Goal: Transaction & Acquisition: Download file/media

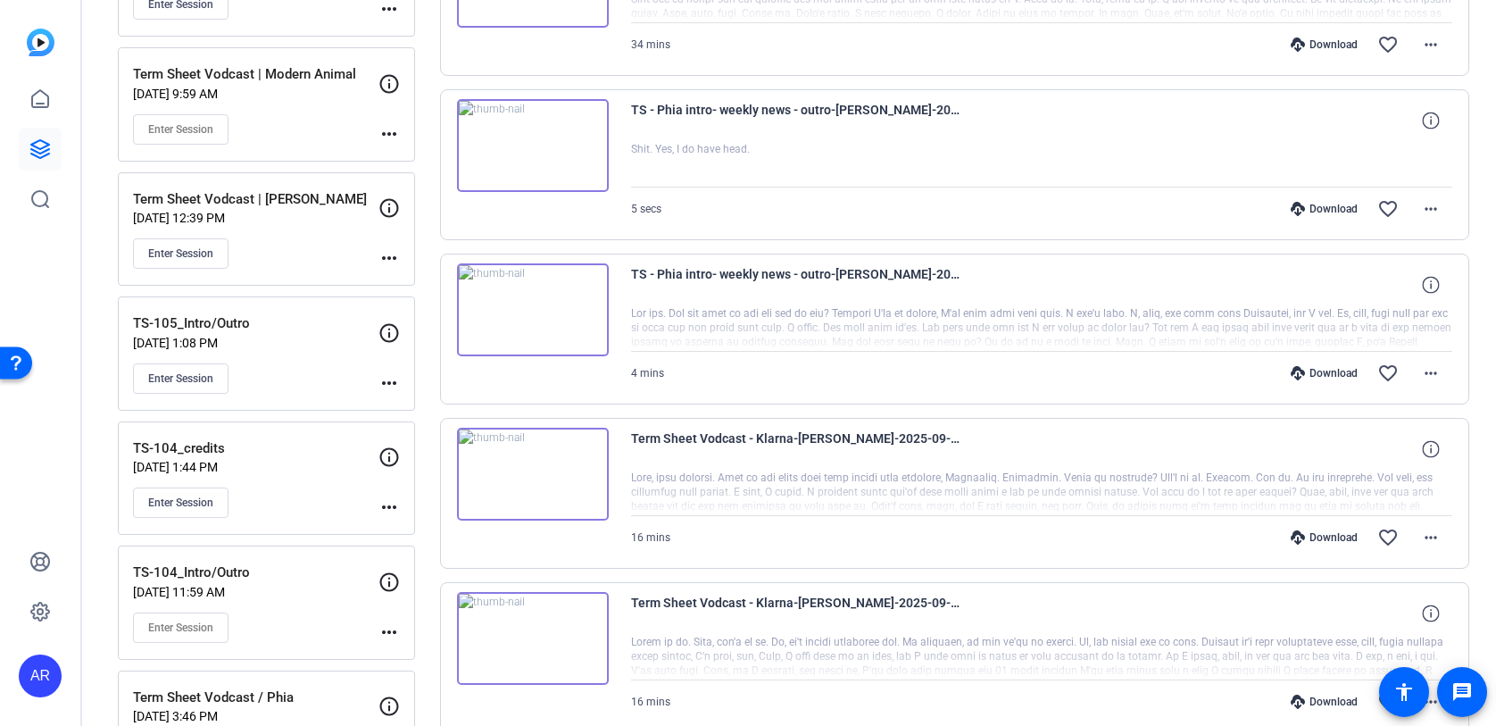
scroll to position [484, 0]
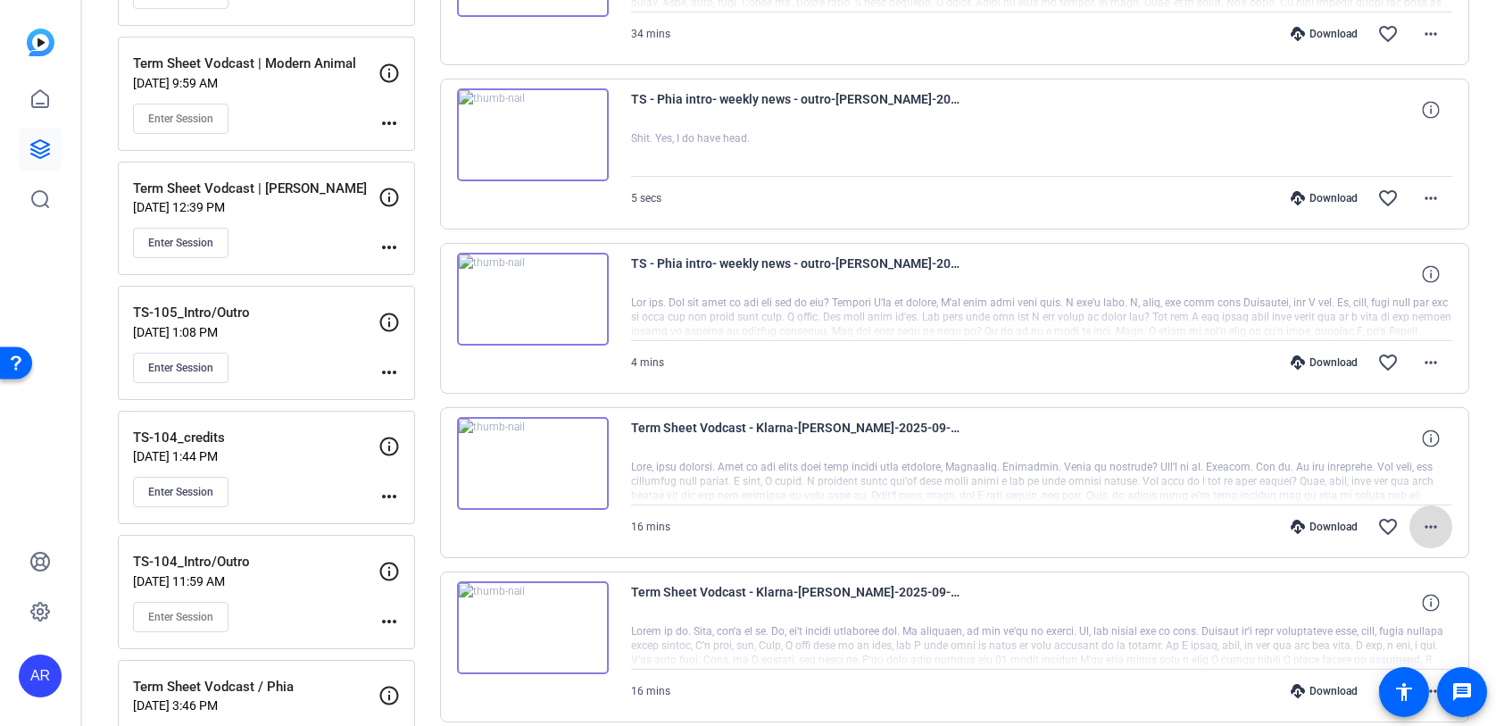
click at [1438, 521] on mat-icon "more_horiz" at bounding box center [1431, 526] width 21 height 21
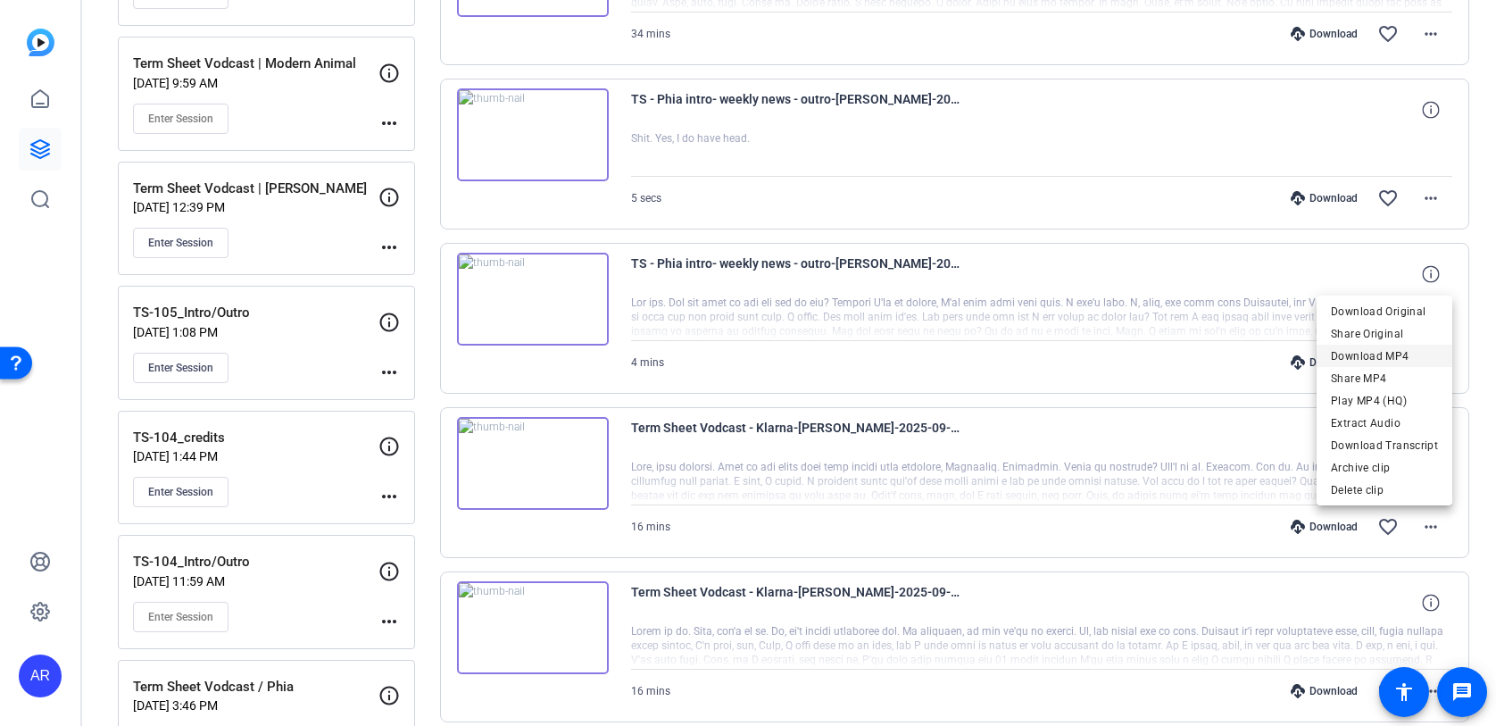
click at [1397, 355] on span "Download MP4" at bounding box center [1384, 356] width 107 height 21
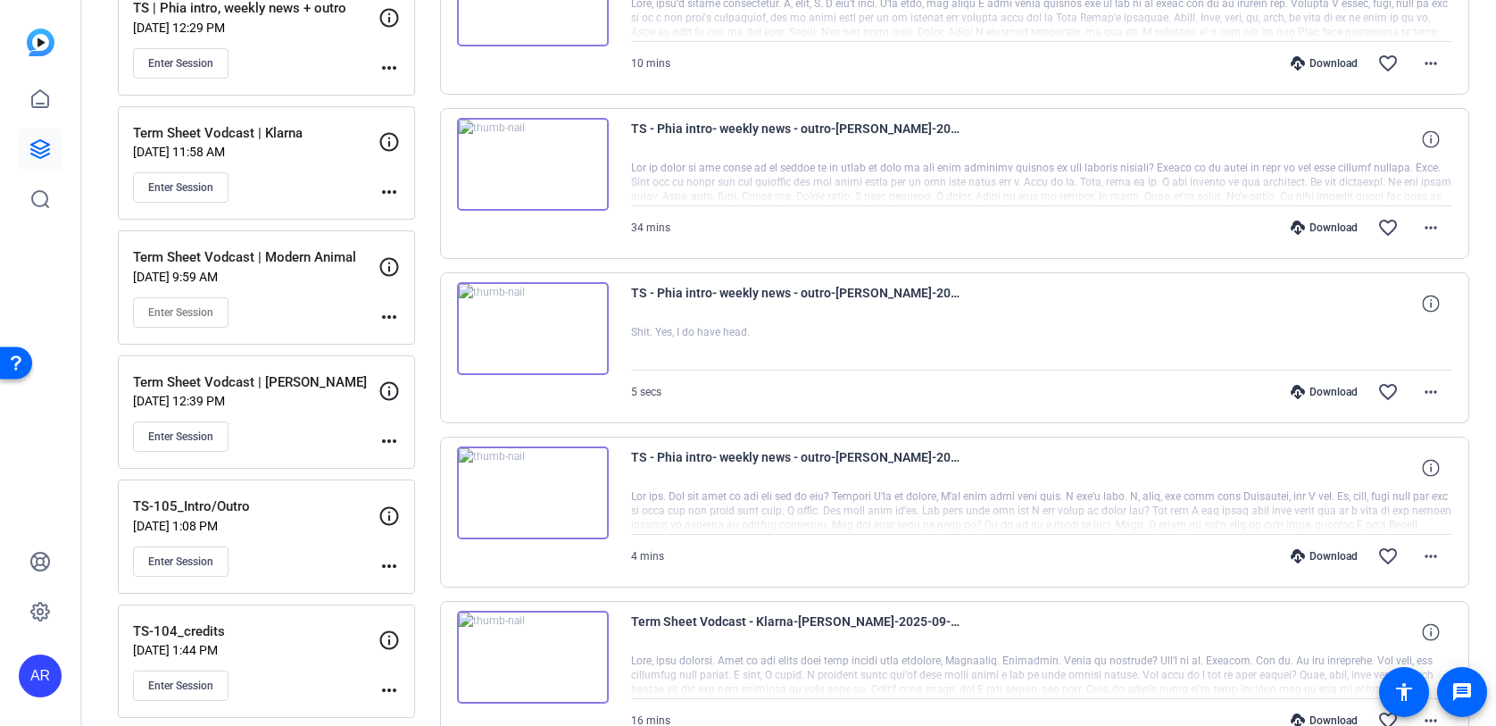
scroll to position [273, 0]
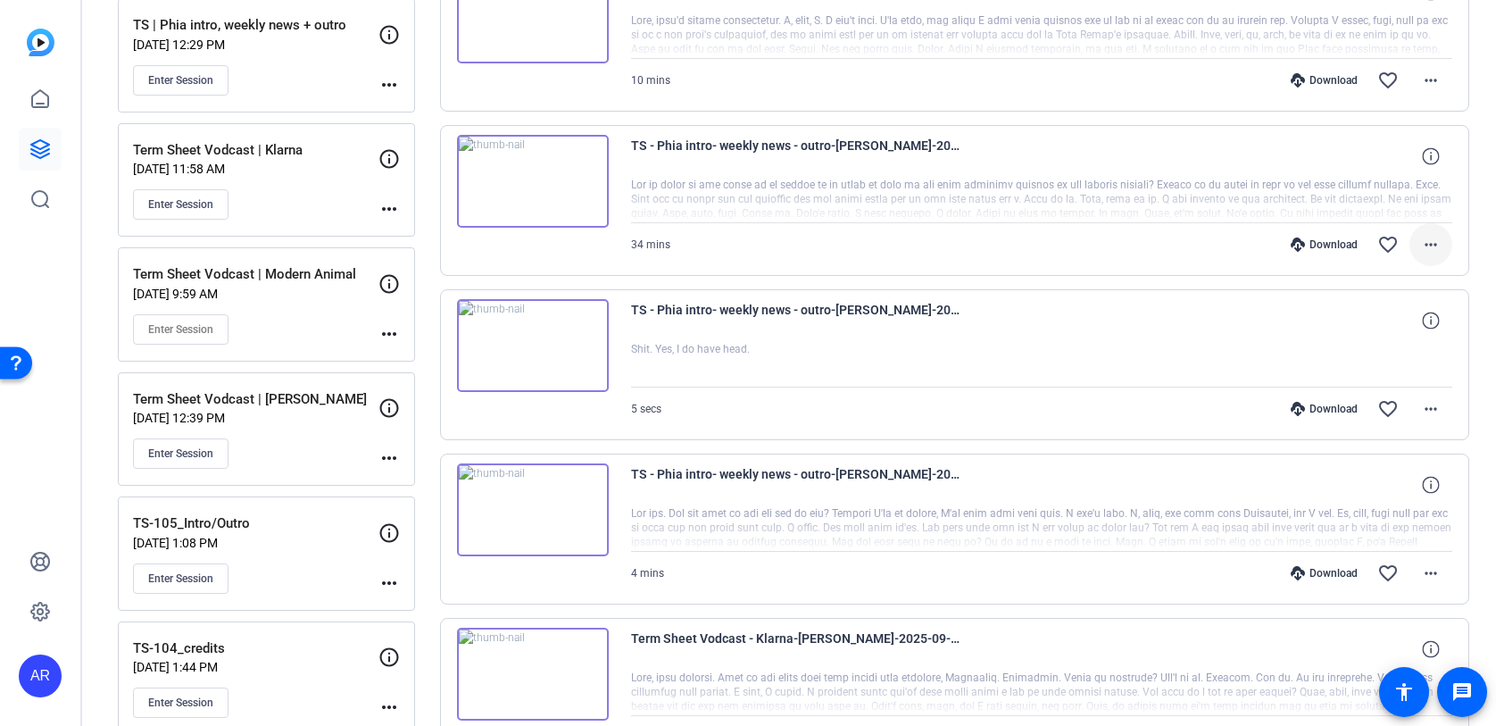
click at [1429, 254] on mat-icon "more_horiz" at bounding box center [1431, 244] width 21 height 21
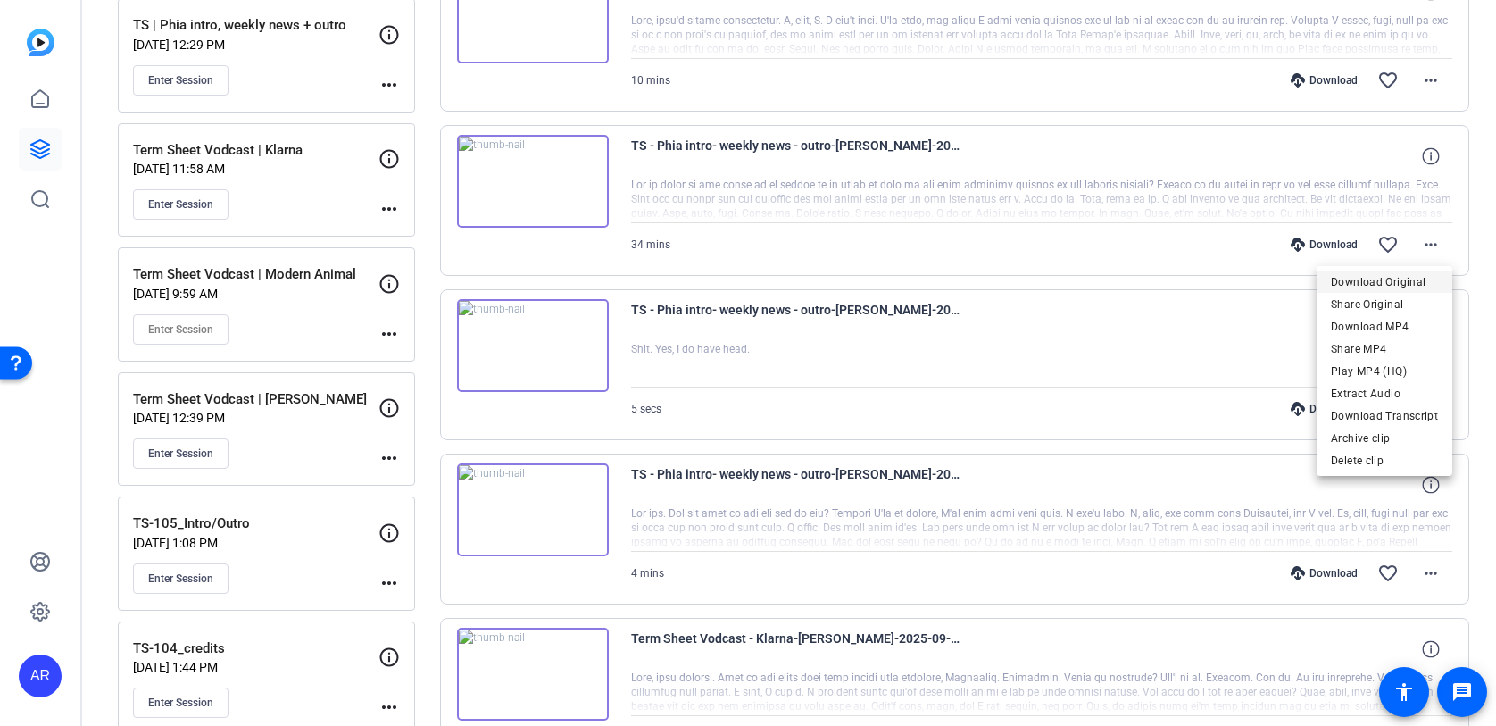
click at [1405, 282] on span "Download Original" at bounding box center [1384, 281] width 107 height 21
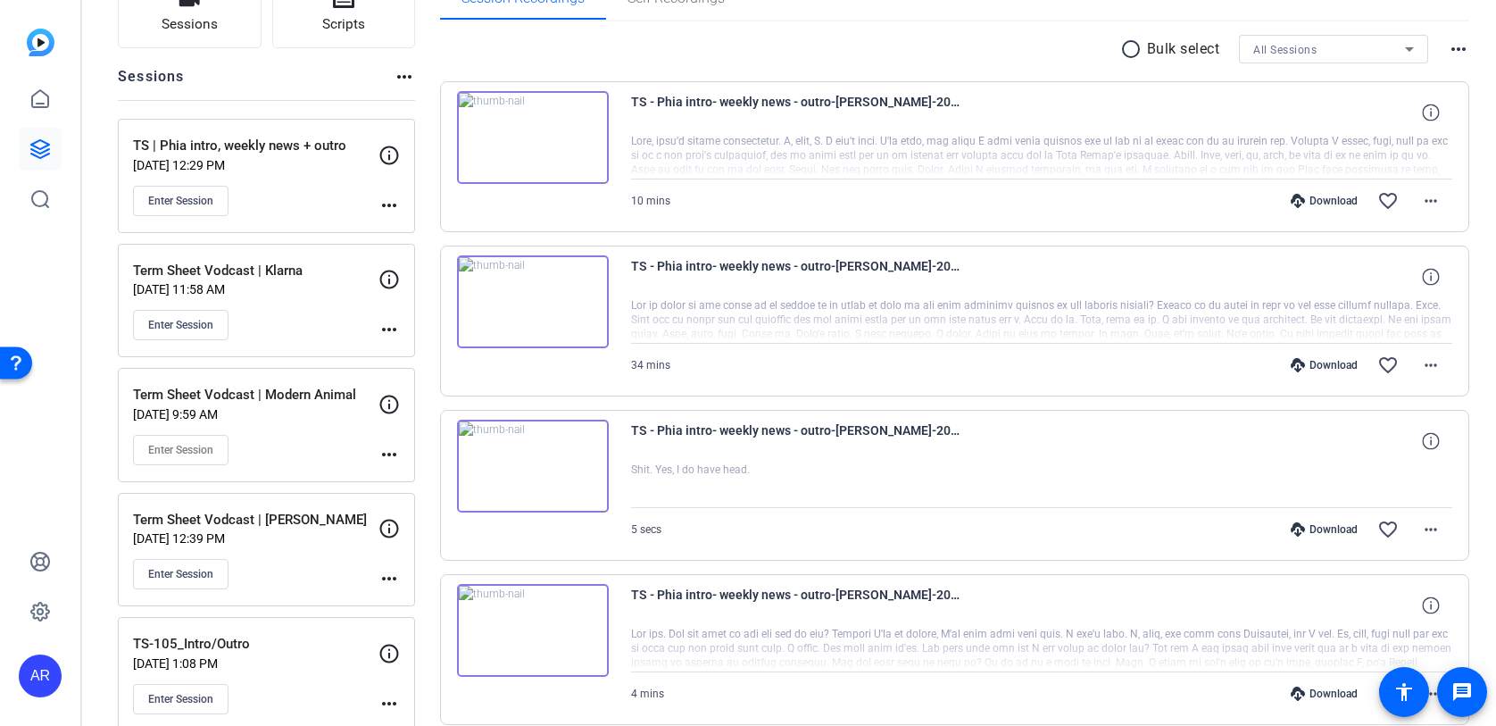
scroll to position [149, 0]
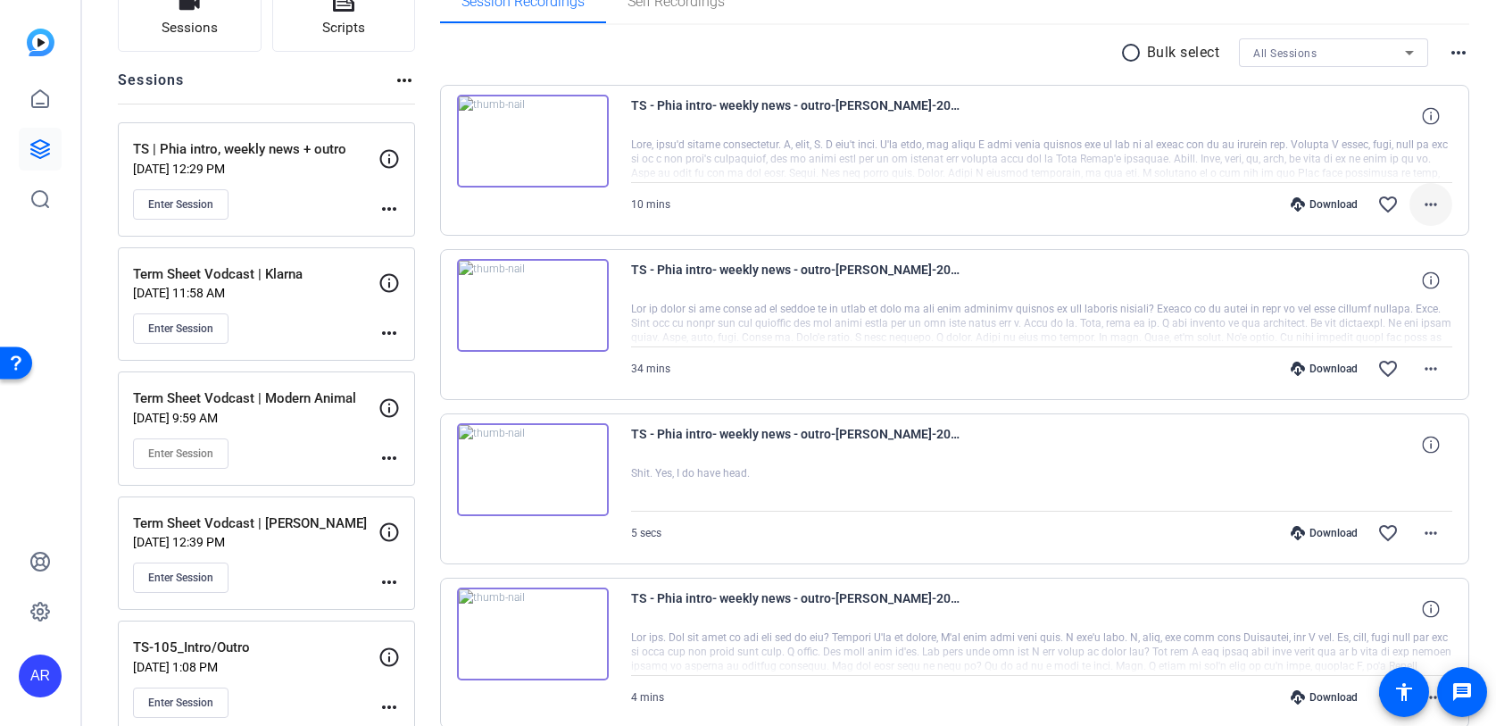
click at [1430, 197] on mat-icon "more_horiz" at bounding box center [1431, 204] width 21 height 21
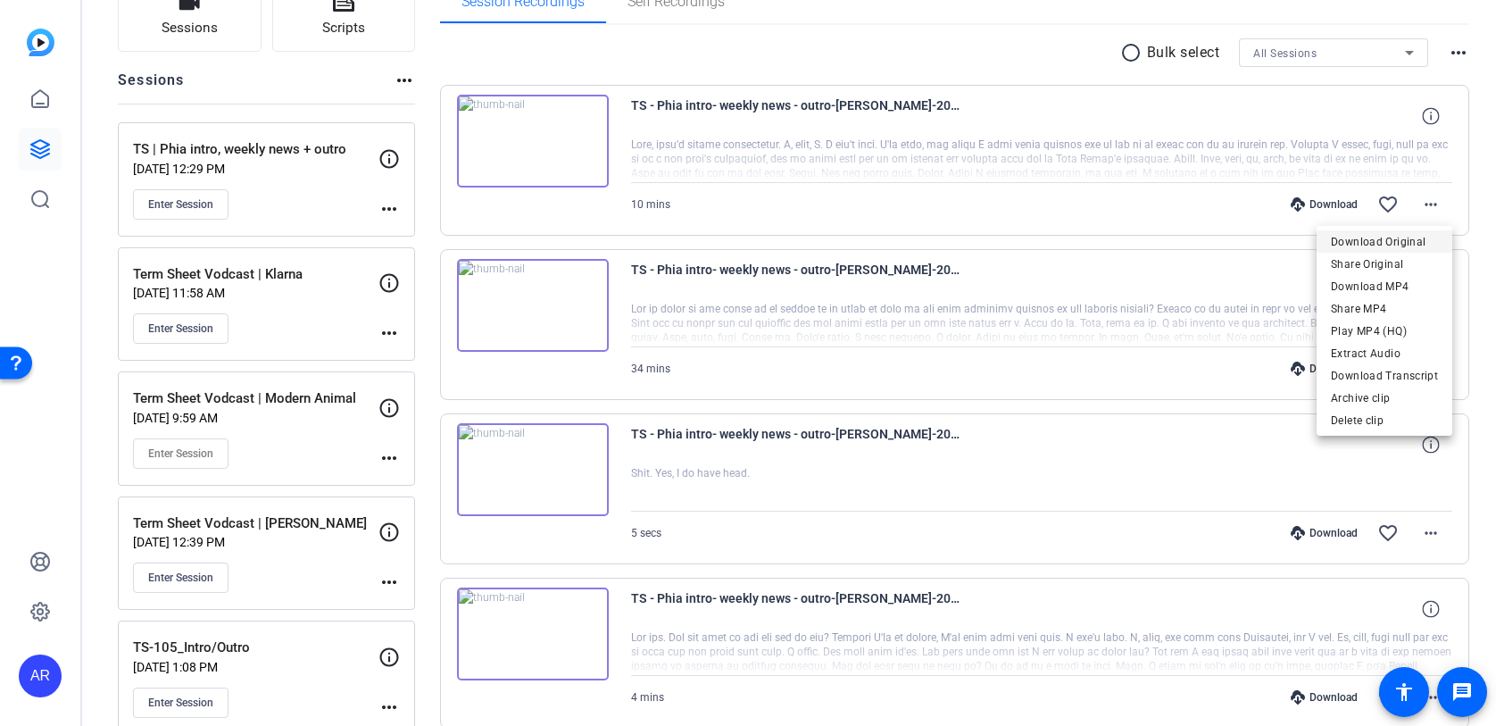
click at [1363, 246] on span "Download Original" at bounding box center [1384, 241] width 107 height 21
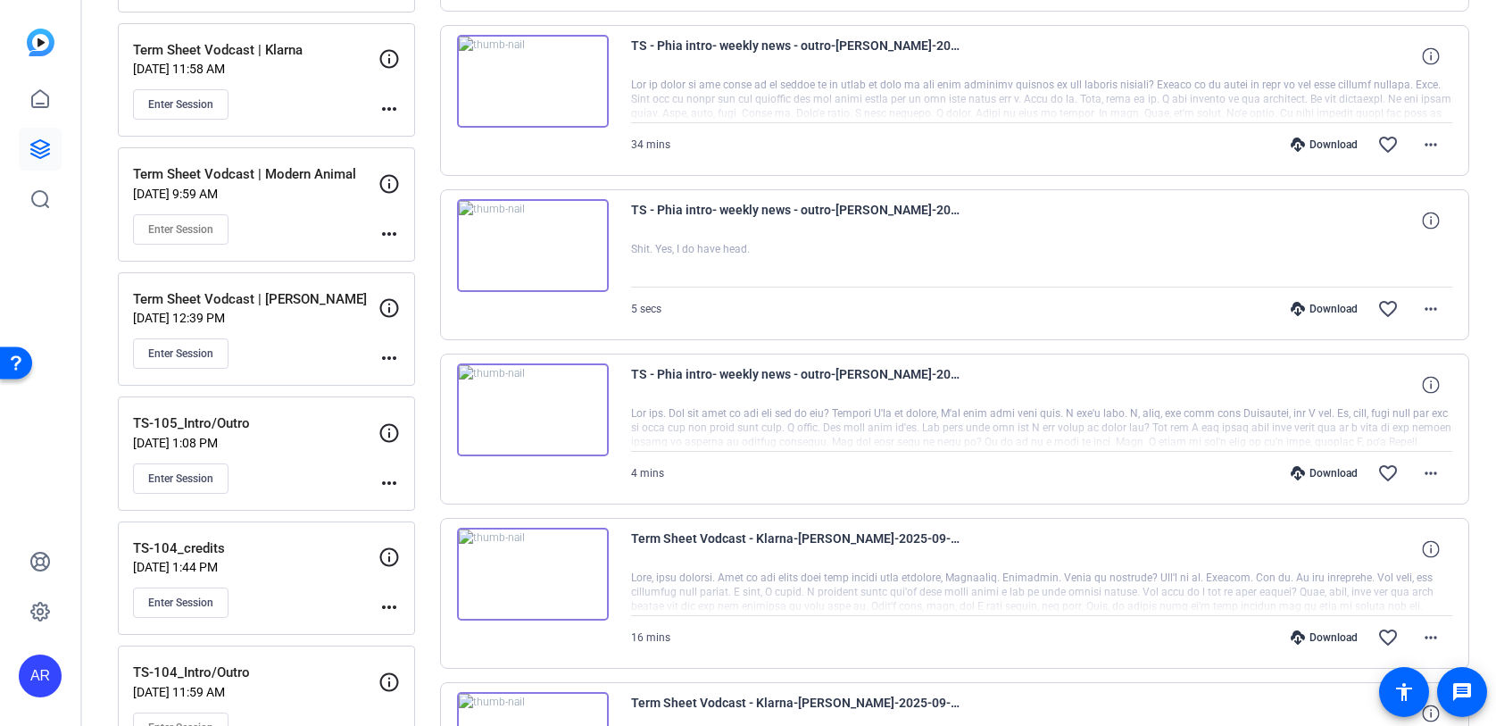
scroll to position [394, 0]
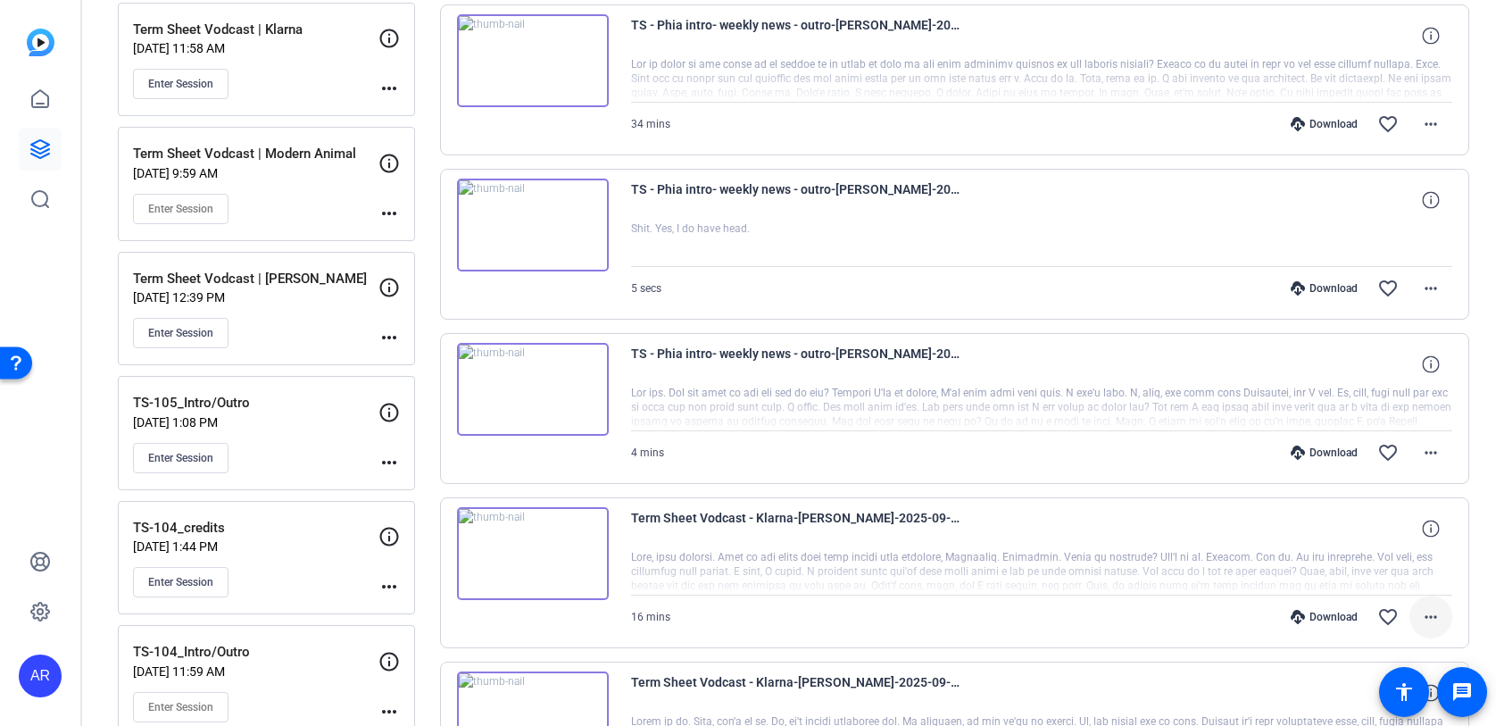
click at [1430, 603] on span at bounding box center [1431, 617] width 43 height 43
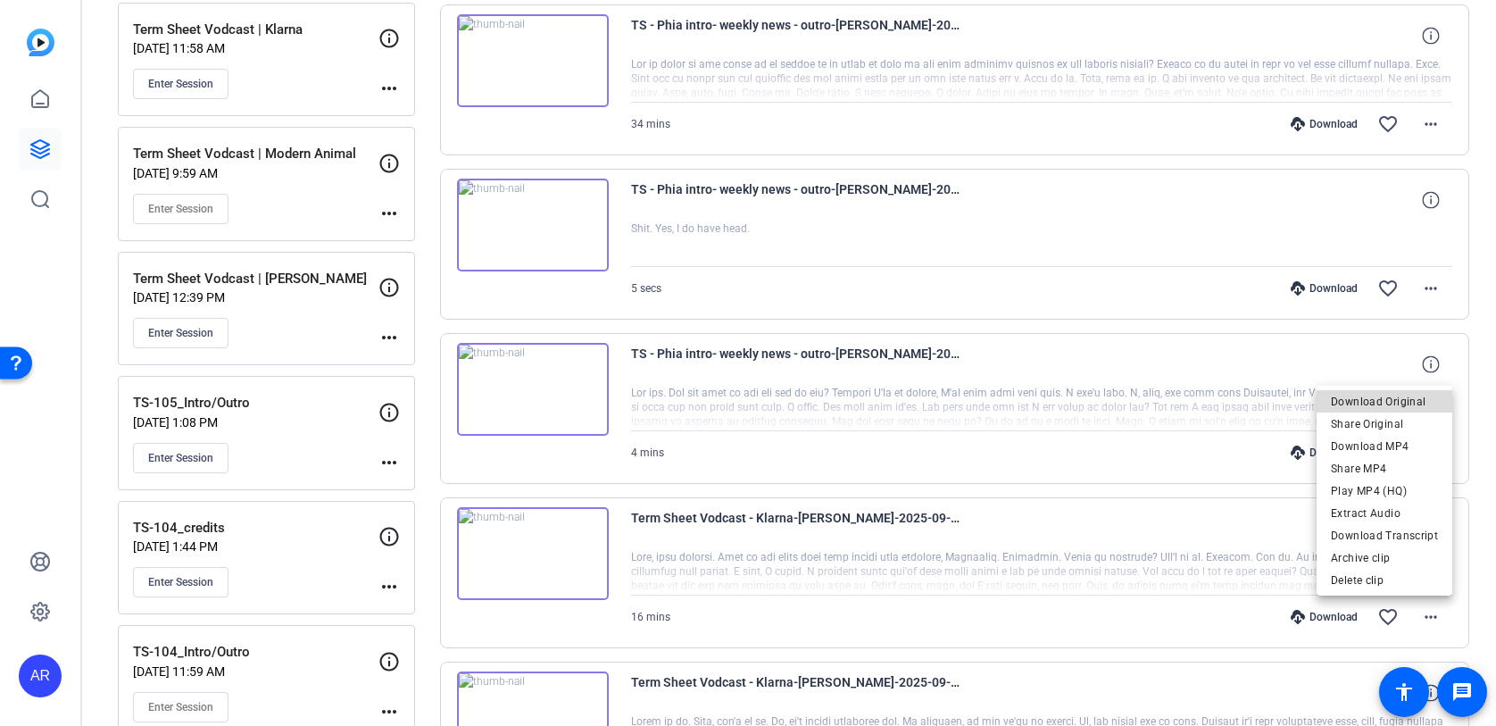
click at [1421, 401] on span "Download Original" at bounding box center [1384, 401] width 107 height 21
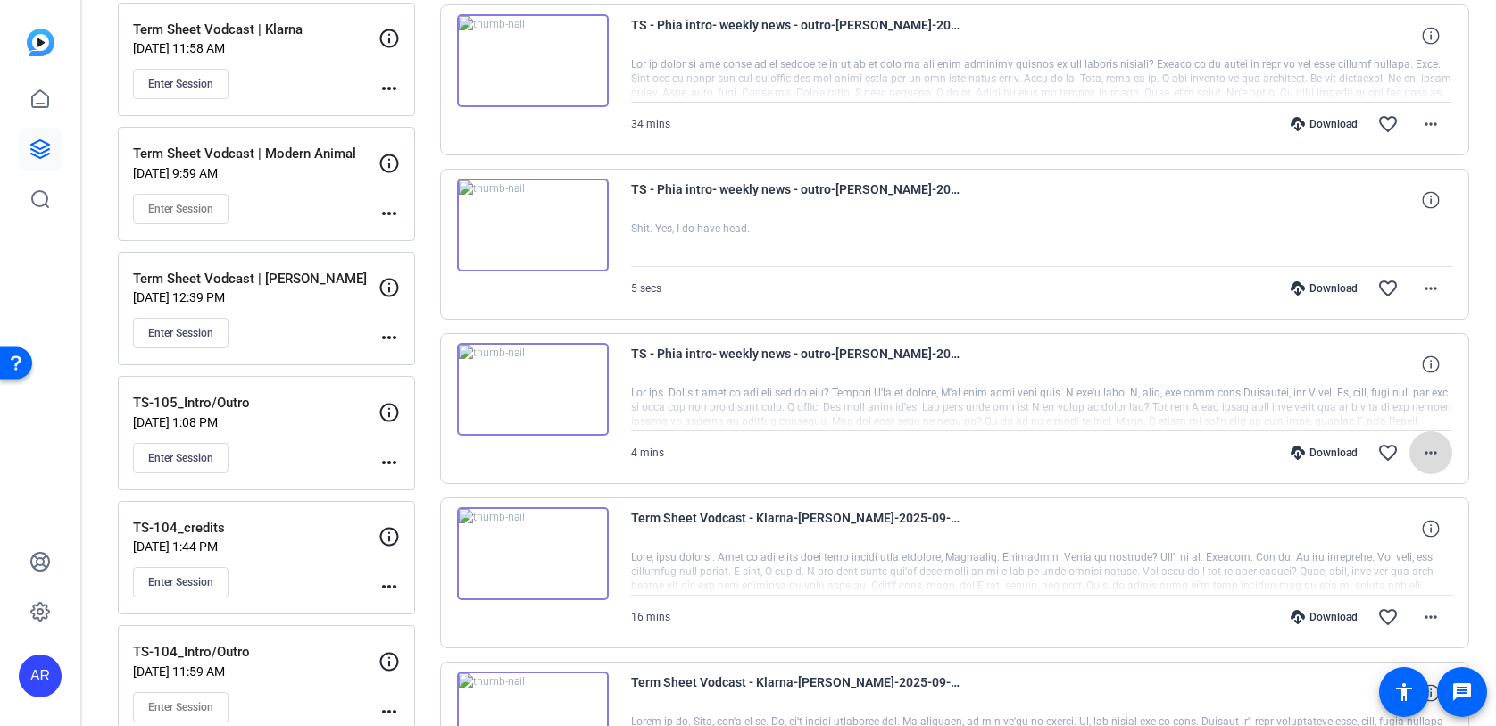
click at [1435, 456] on mat-icon "more_horiz" at bounding box center [1431, 452] width 21 height 21
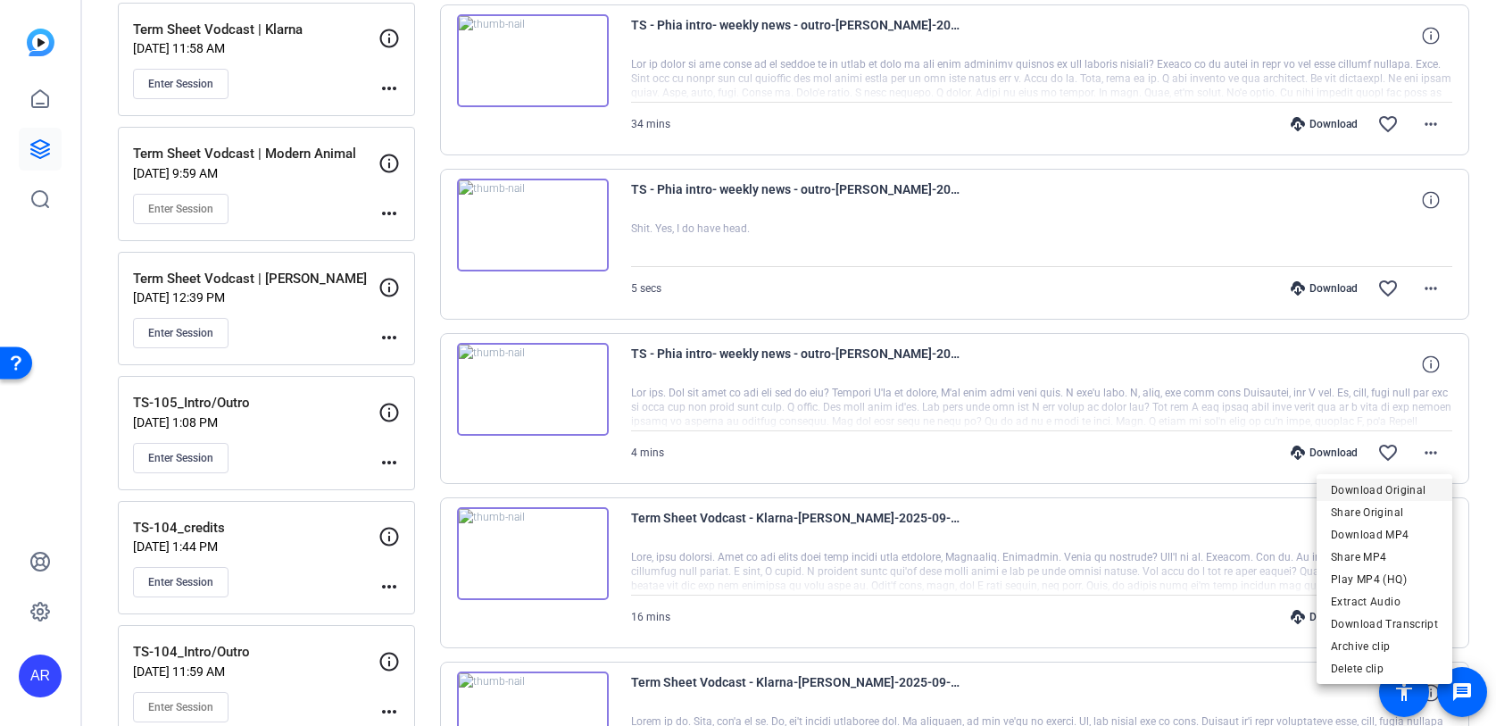
click at [1386, 492] on span "Download Original" at bounding box center [1384, 489] width 107 height 21
